Goal: Find specific page/section: Find specific page/section

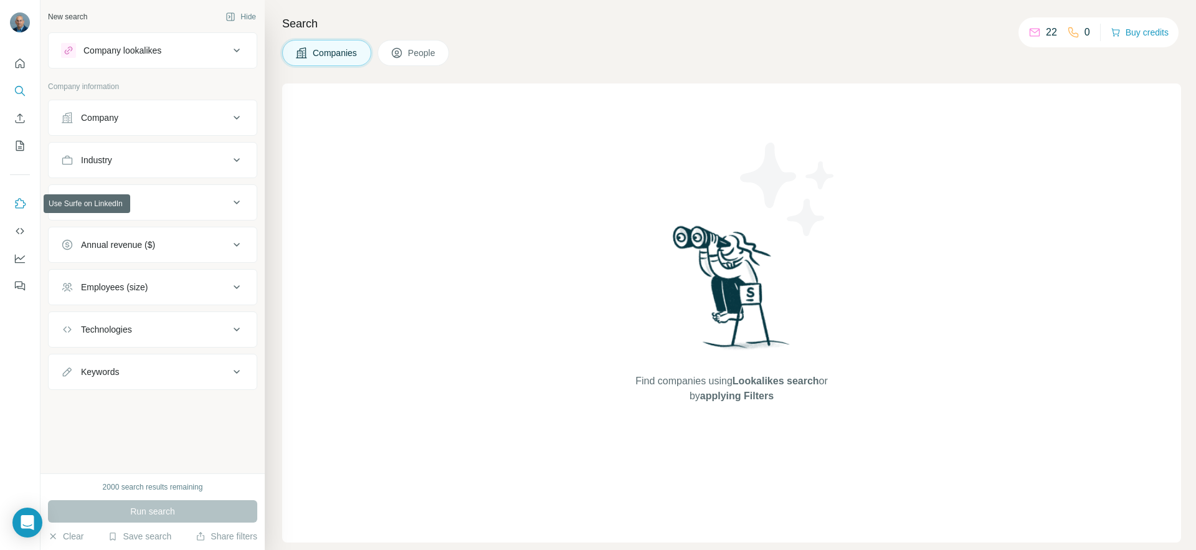
click at [21, 206] on icon "Use Surfe on LinkedIn" at bounding box center [20, 203] width 12 height 12
click at [18, 69] on icon "Quick start" at bounding box center [20, 63] width 12 height 12
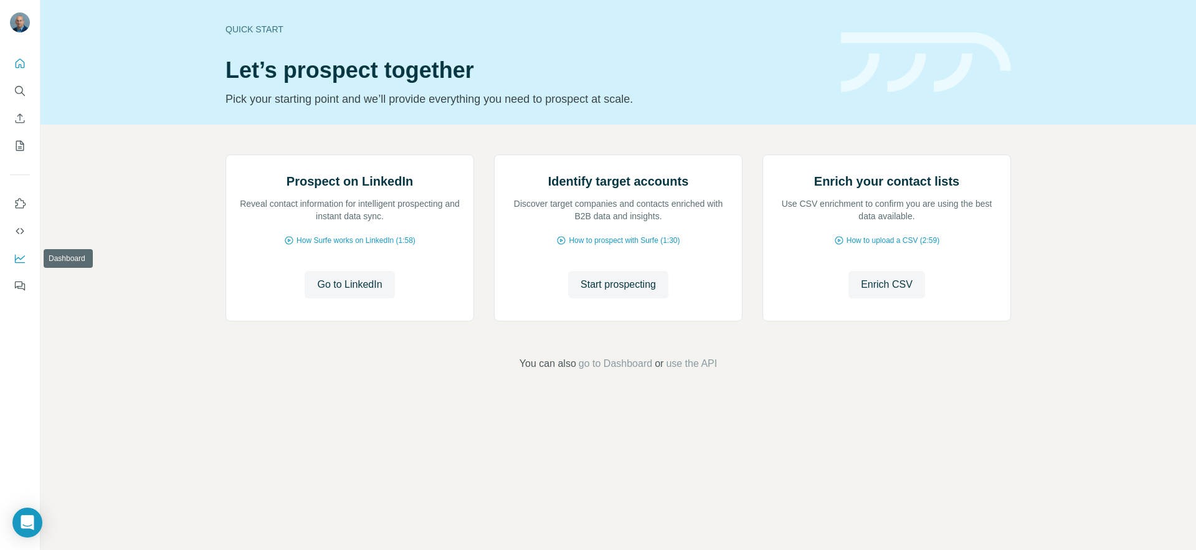
click at [19, 253] on icon "Dashboard" at bounding box center [20, 258] width 12 height 12
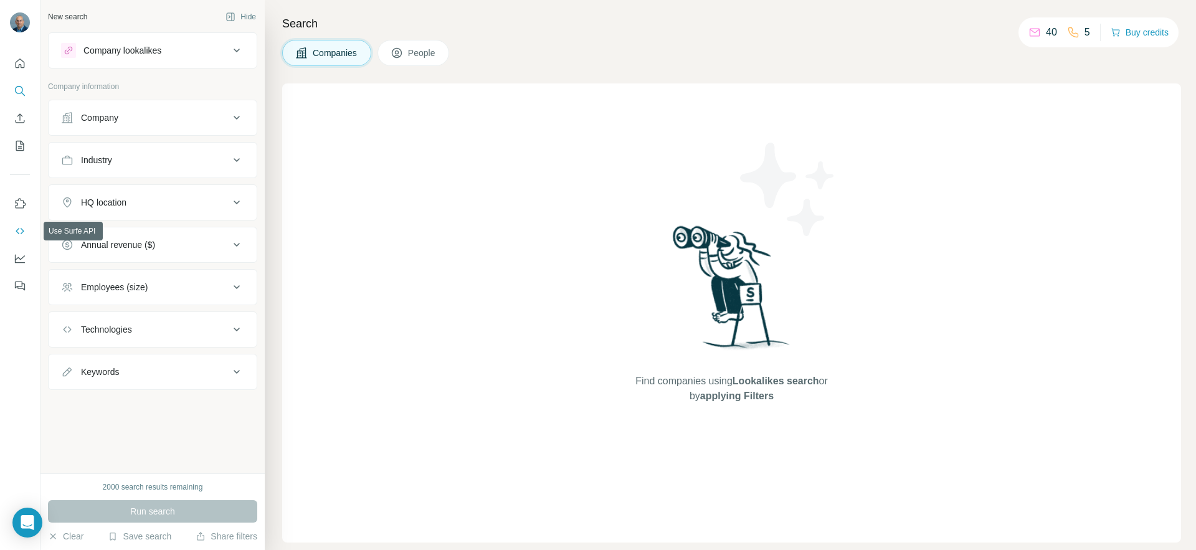
click at [22, 236] on icon "Use Surfe API" at bounding box center [20, 231] width 12 height 12
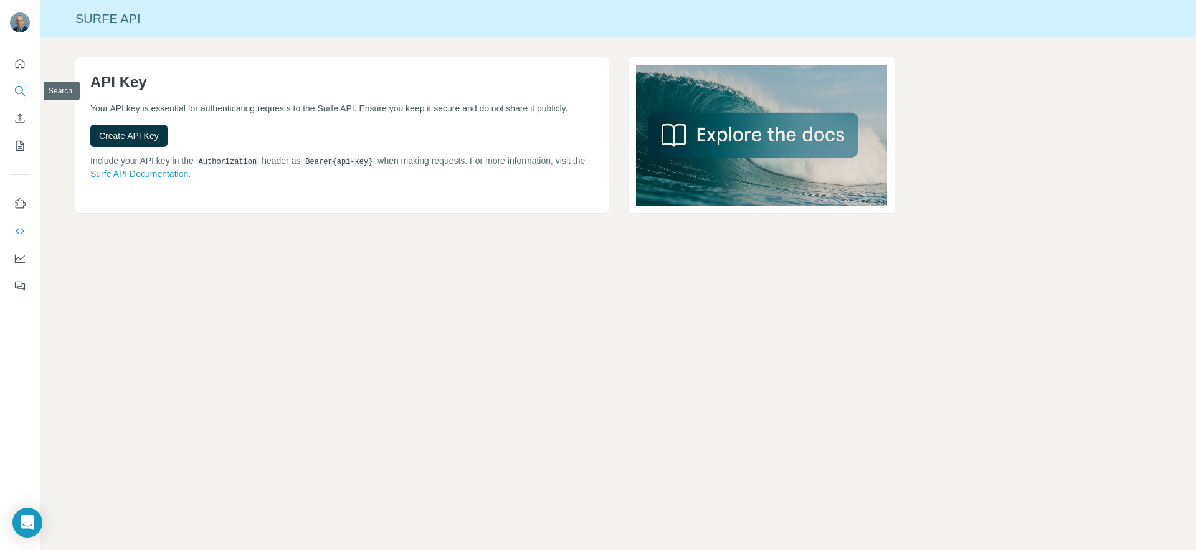
click at [21, 88] on icon "Search" at bounding box center [20, 91] width 12 height 12
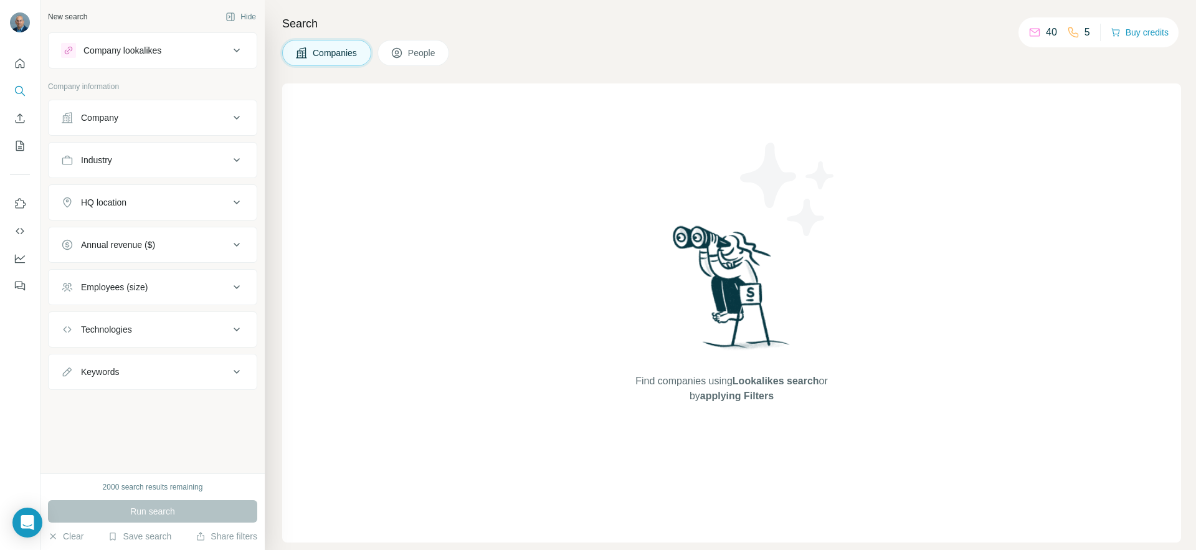
click at [391, 60] on button "People" at bounding box center [413, 53] width 72 height 26
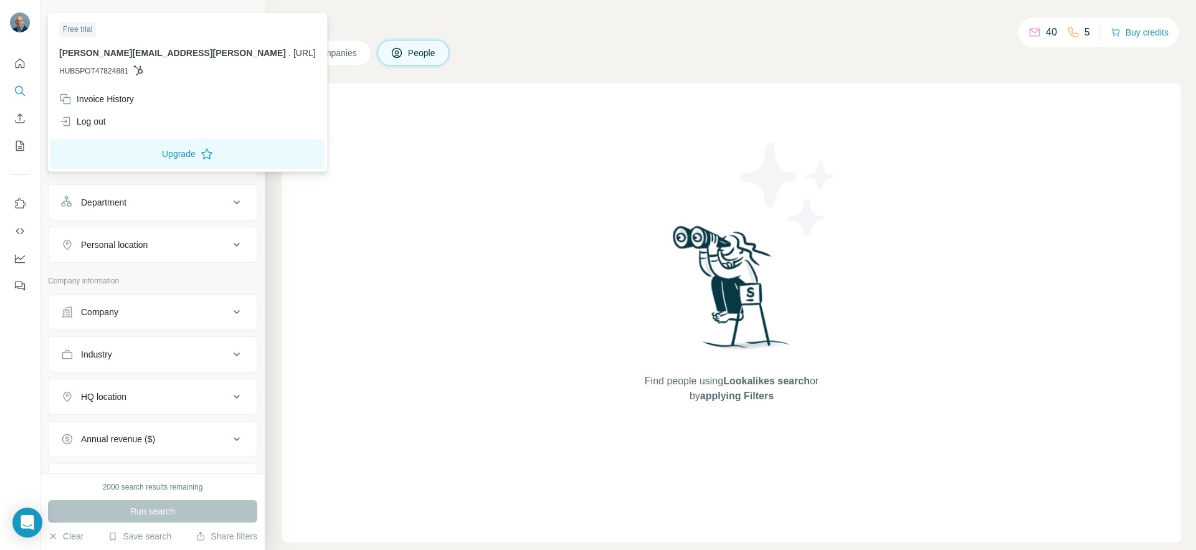
click at [22, 23] on img at bounding box center [20, 22] width 20 height 20
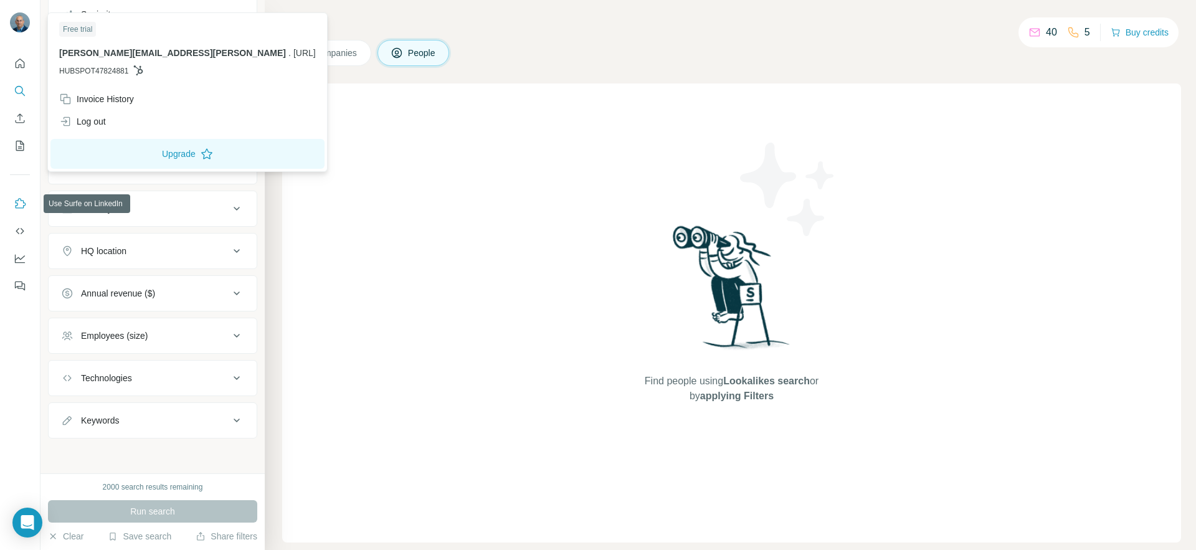
click at [16, 209] on icon "Use Surfe on LinkedIn" at bounding box center [20, 203] width 12 height 12
